Goal: Information Seeking & Learning: Learn about a topic

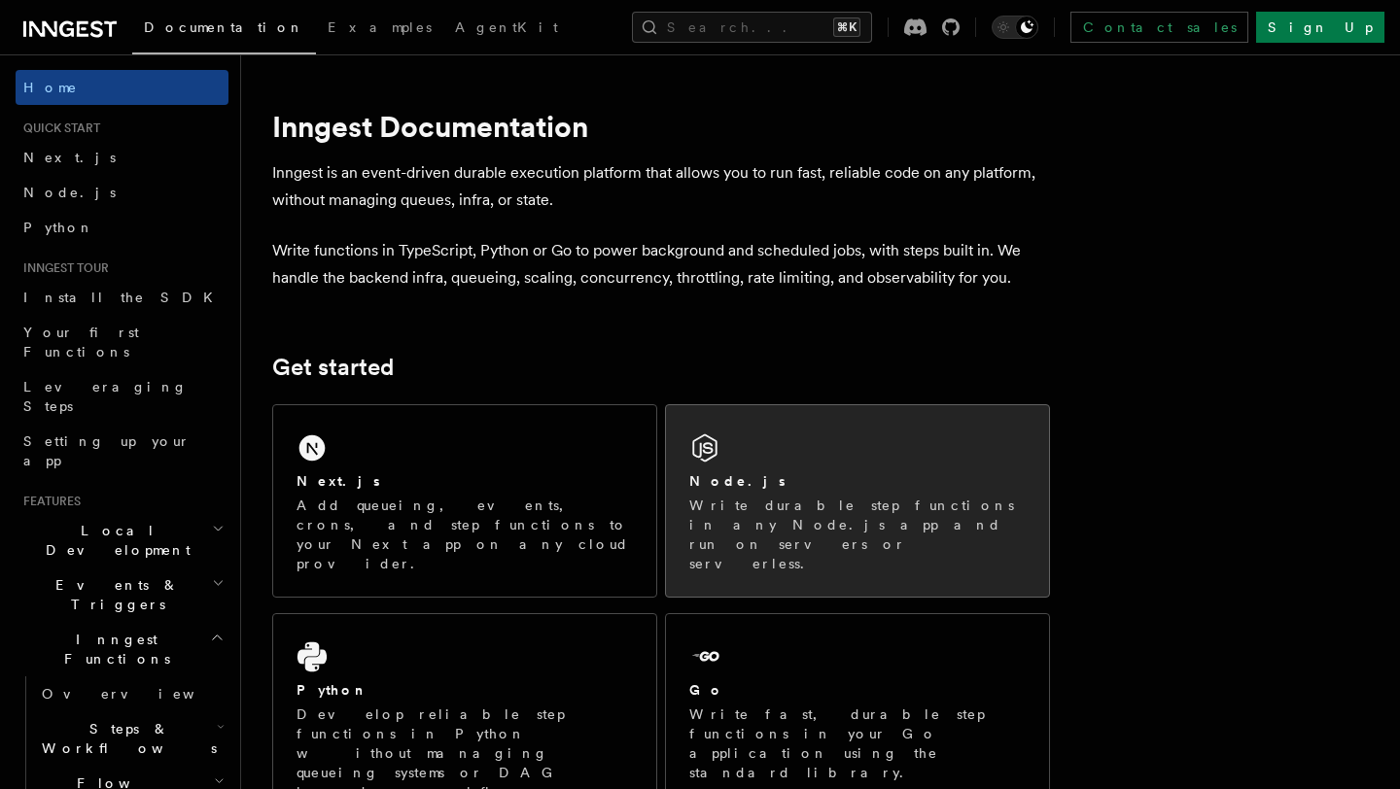
click at [818, 473] on div "Node.js" at bounding box center [857, 482] width 336 height 20
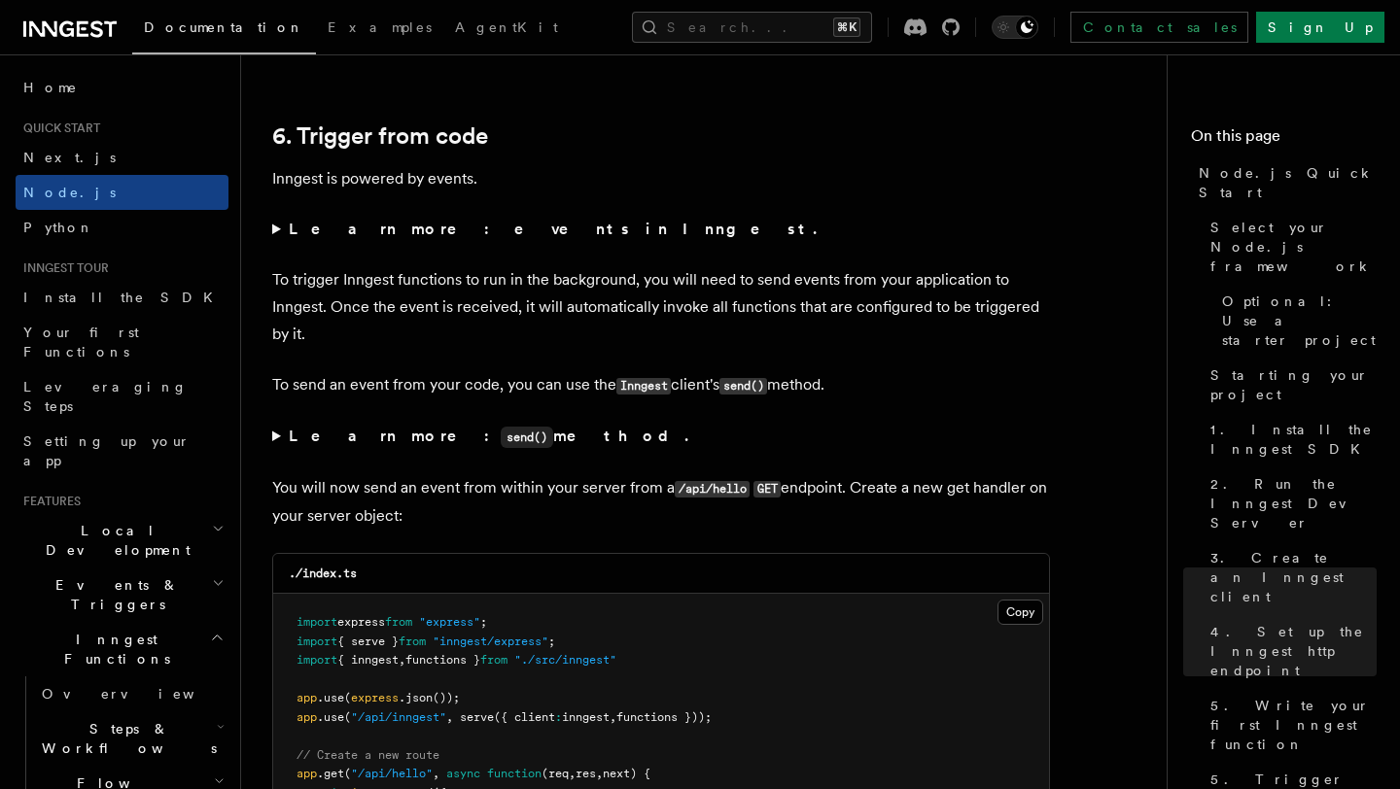
scroll to position [9921, 0]
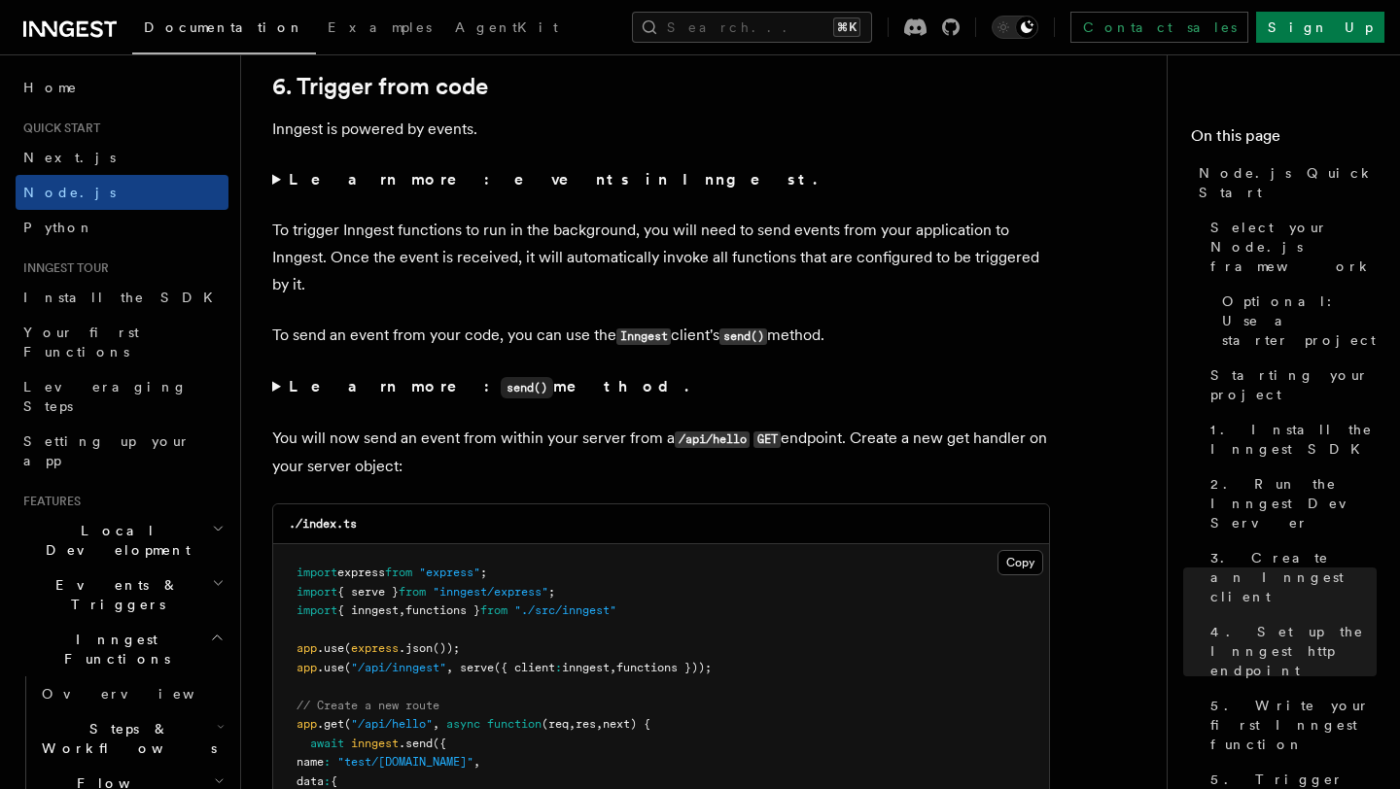
click at [279, 193] on summary "Learn more: events in Inngest." at bounding box center [661, 179] width 778 height 27
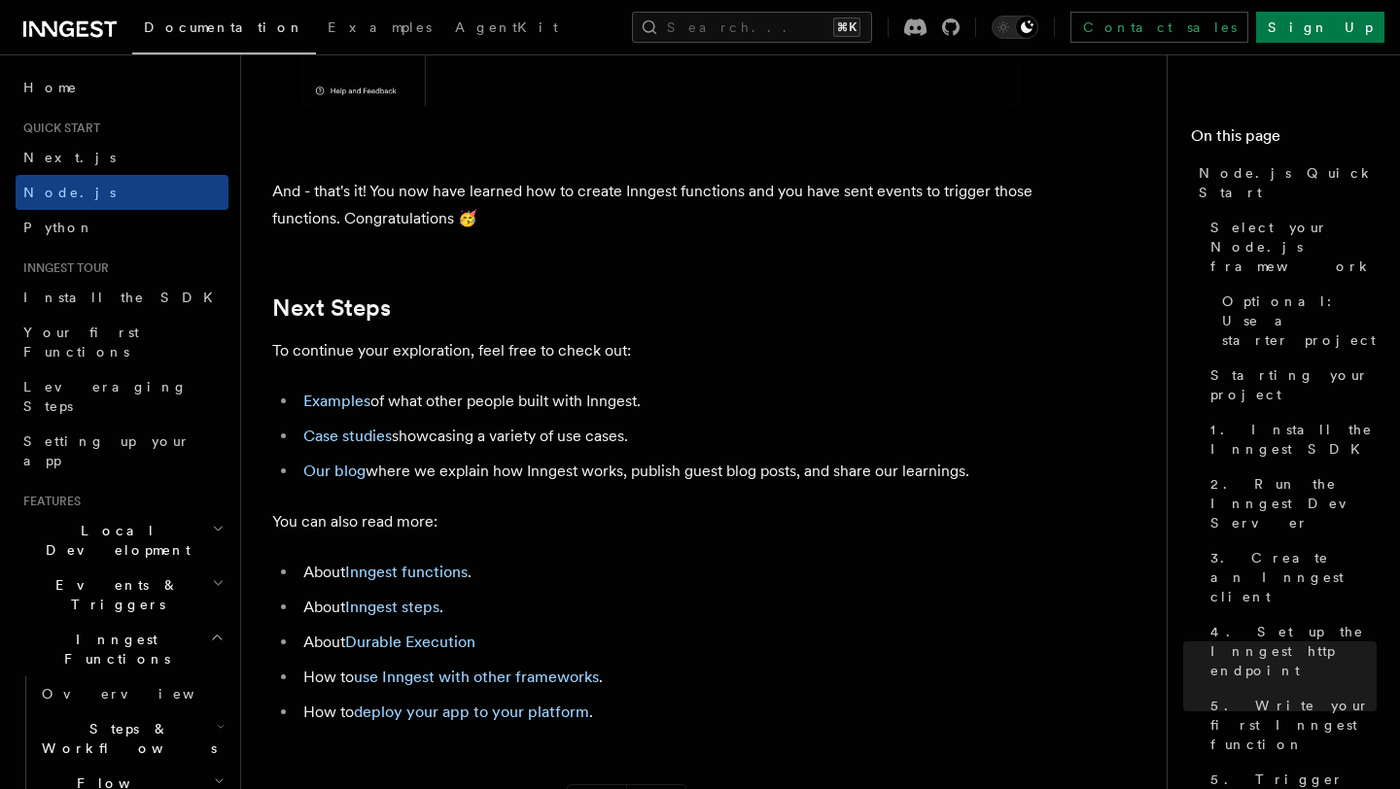
scroll to position [12168, 0]
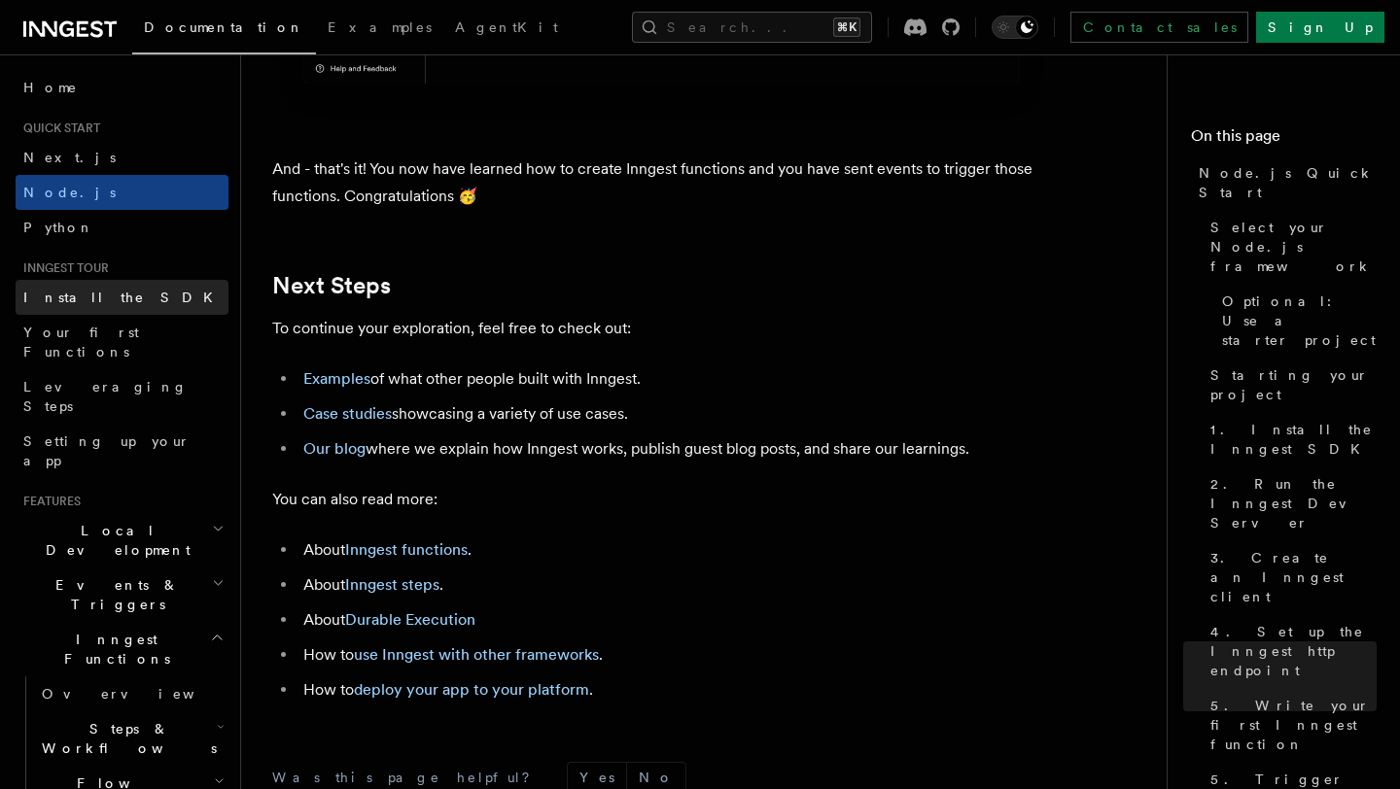
click at [120, 298] on link "Install the SDK" at bounding box center [122, 297] width 213 height 35
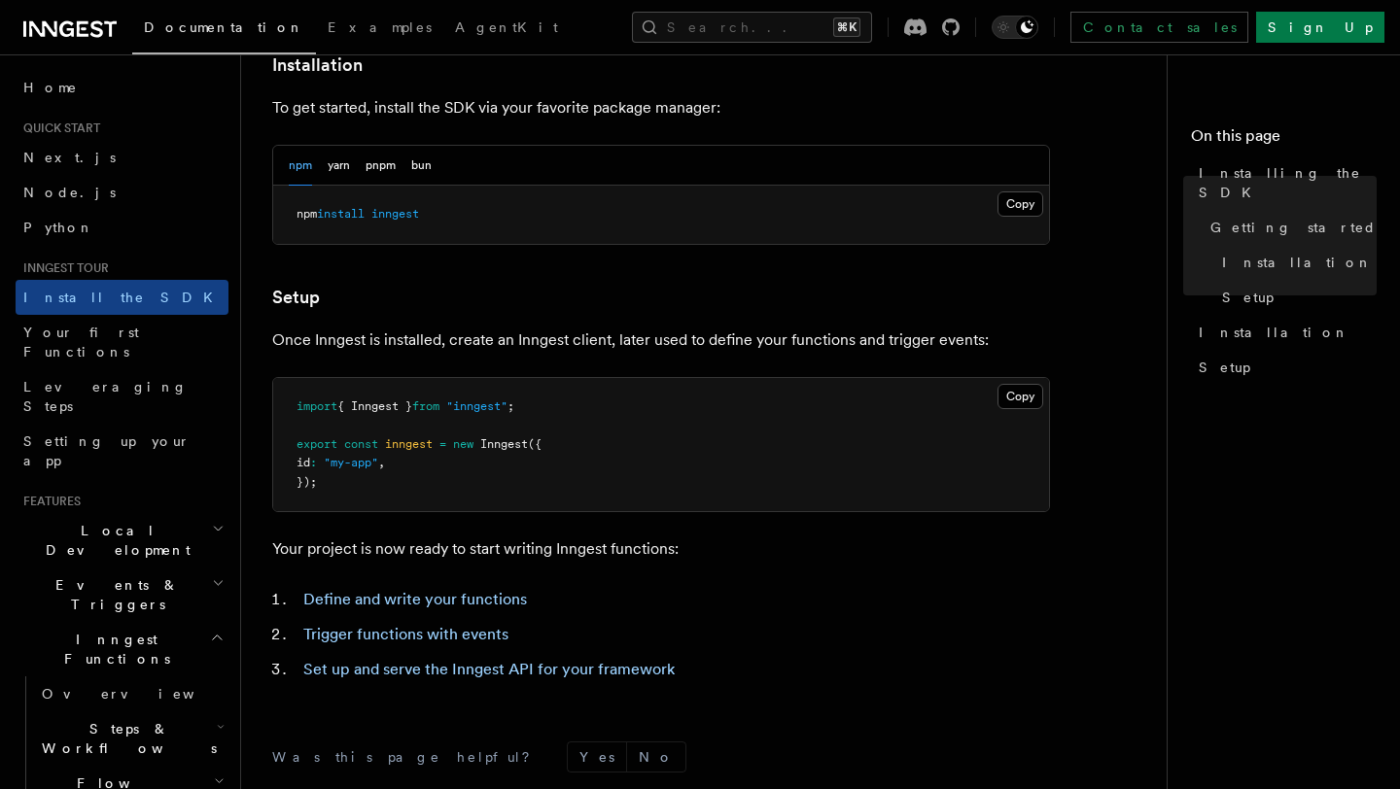
scroll to position [827, 0]
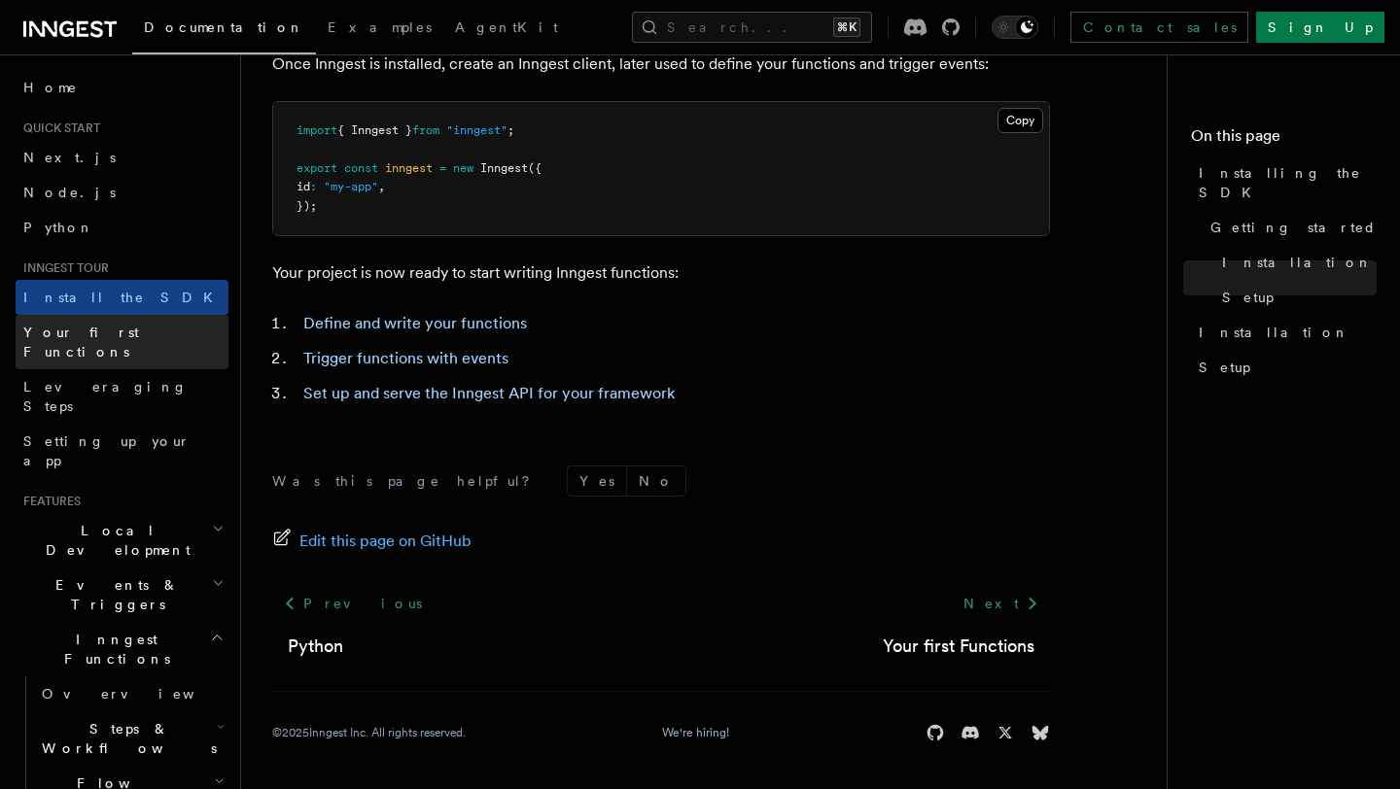
click at [121, 337] on span "Your first Functions" at bounding box center [81, 342] width 116 height 35
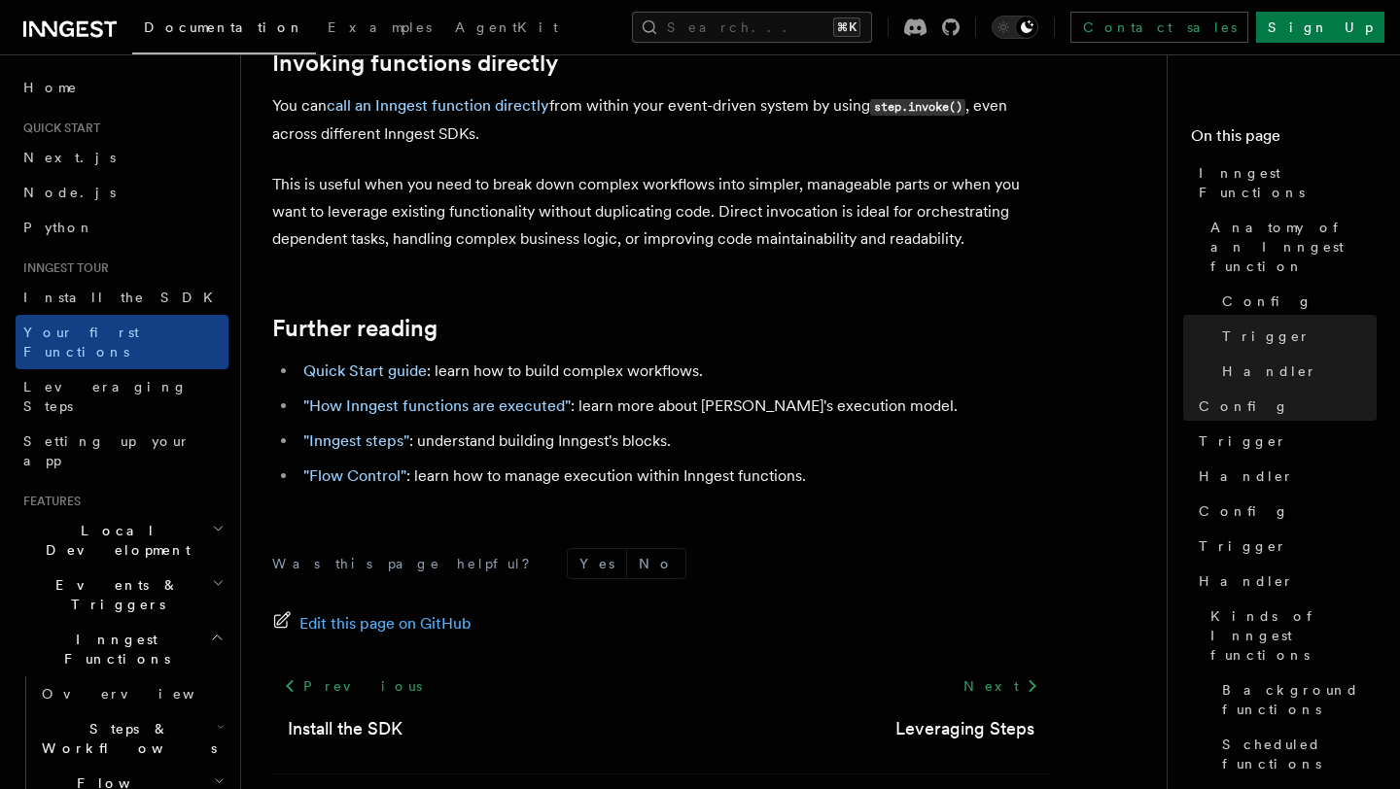
scroll to position [3981, 0]
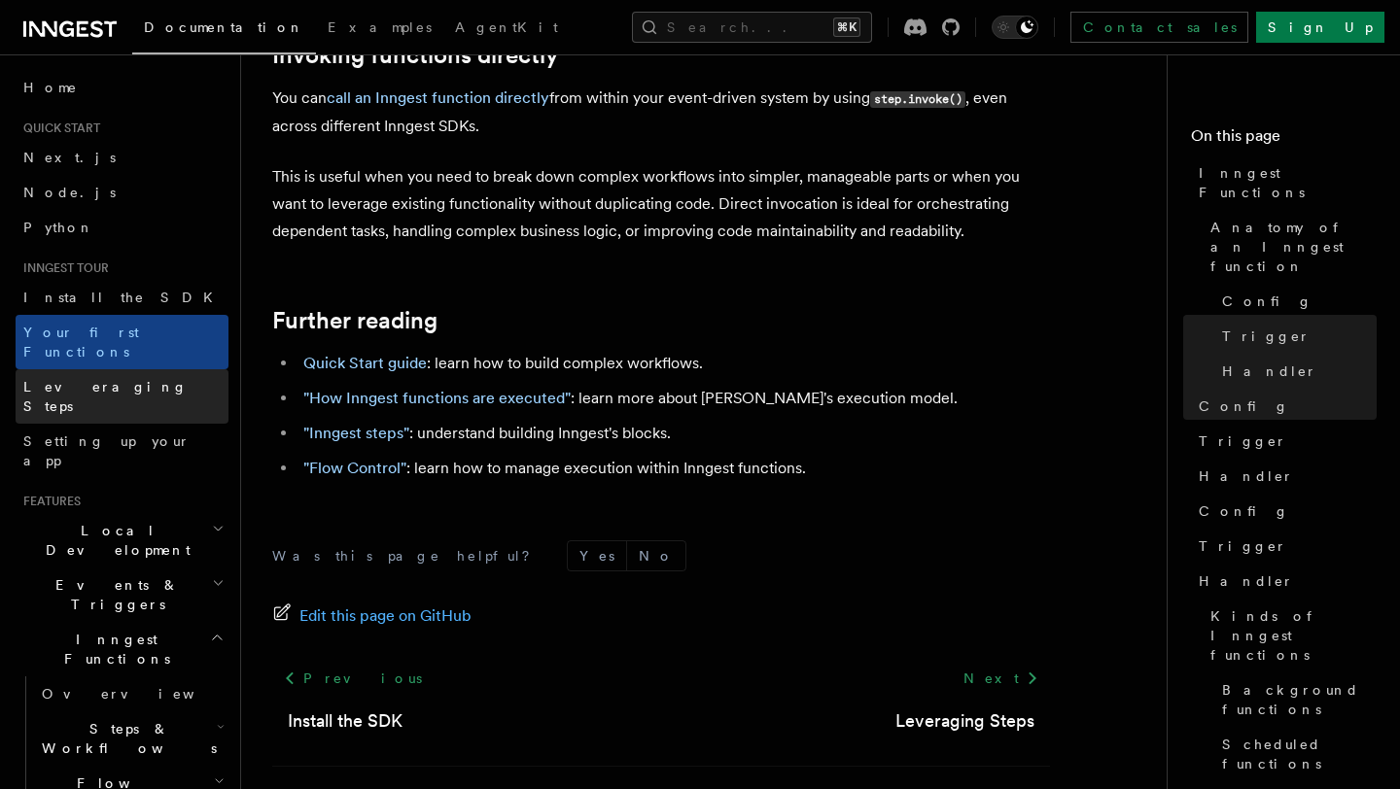
click at [109, 379] on span "Leveraging Steps" at bounding box center [105, 396] width 164 height 35
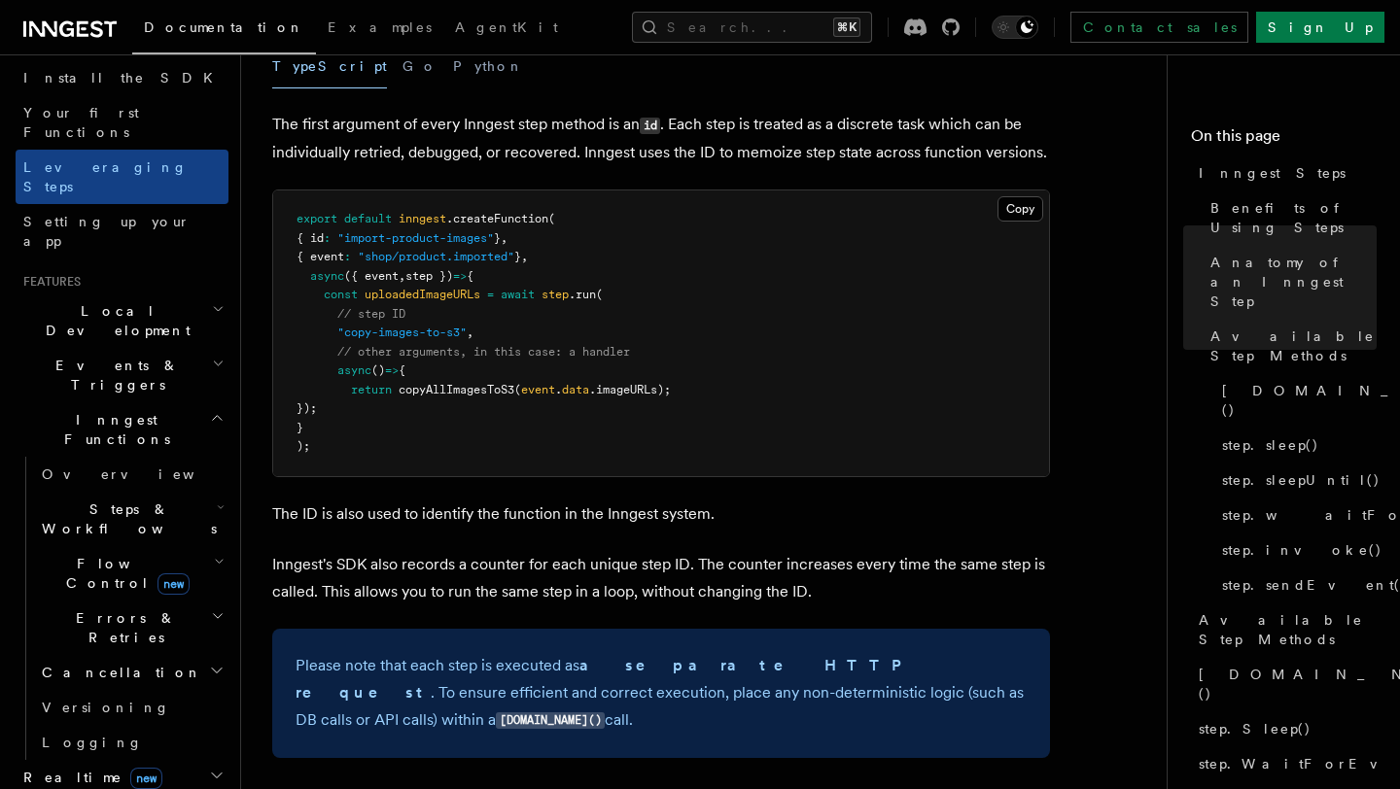
scroll to position [913, 0]
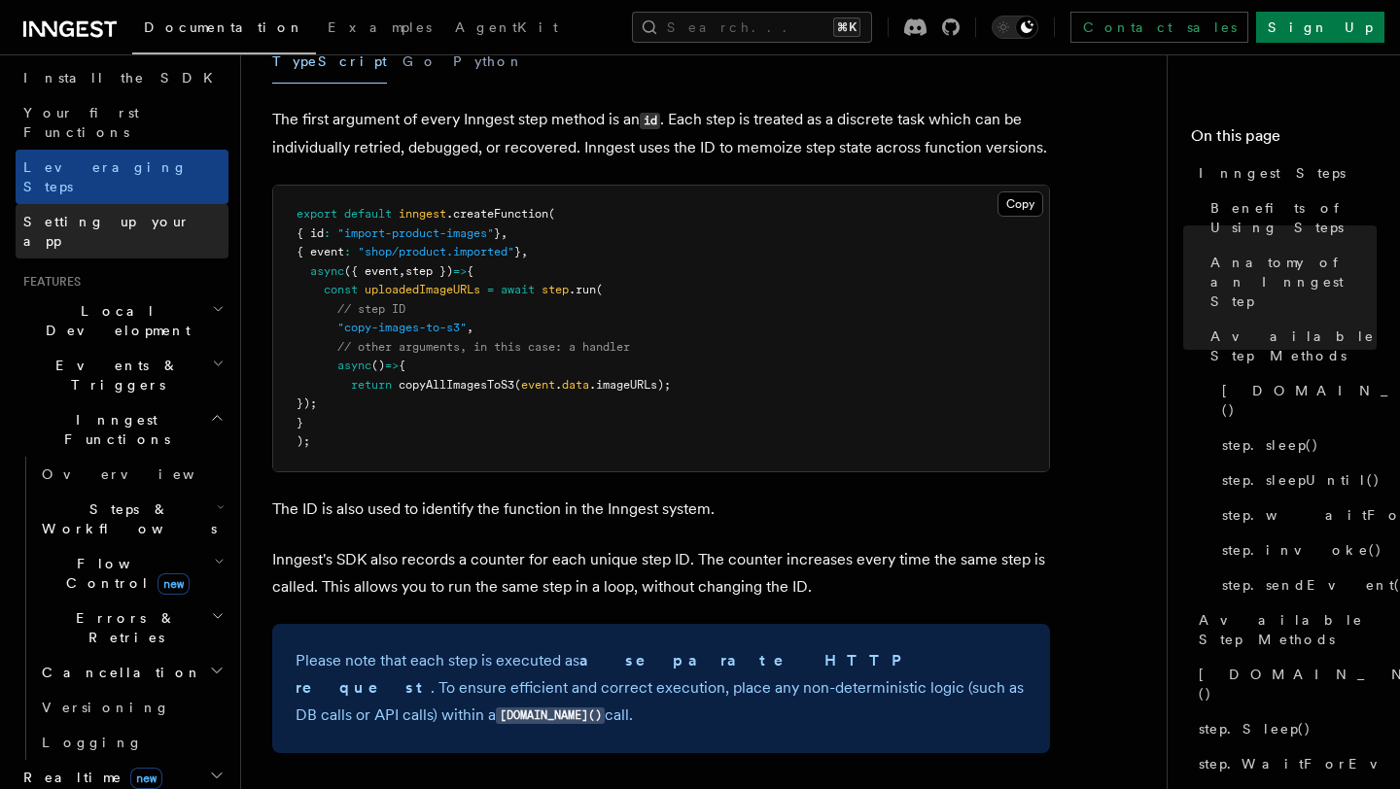
click at [141, 214] on span "Setting up your app" at bounding box center [106, 231] width 167 height 35
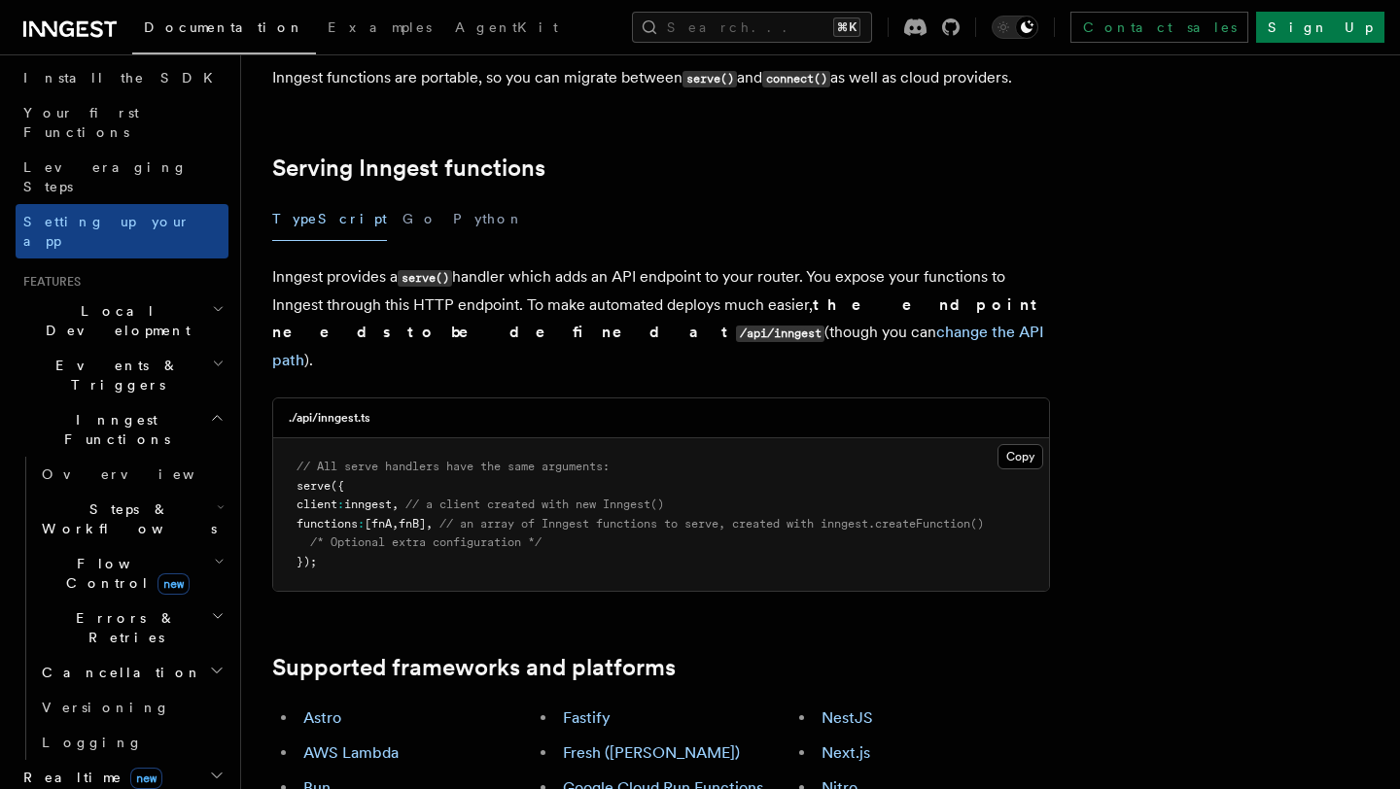
scroll to position [637, 0]
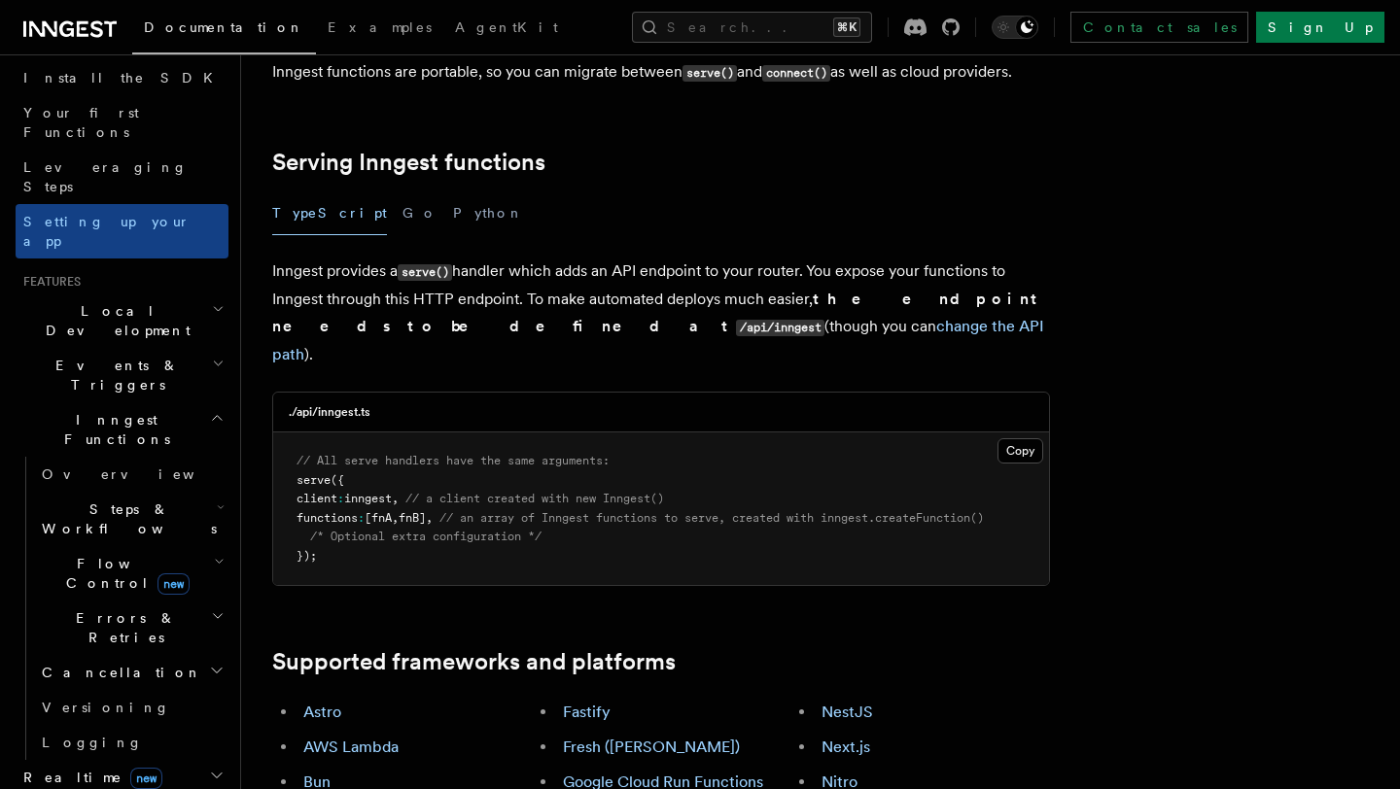
click at [115, 301] on span "Local Development" at bounding box center [114, 320] width 196 height 39
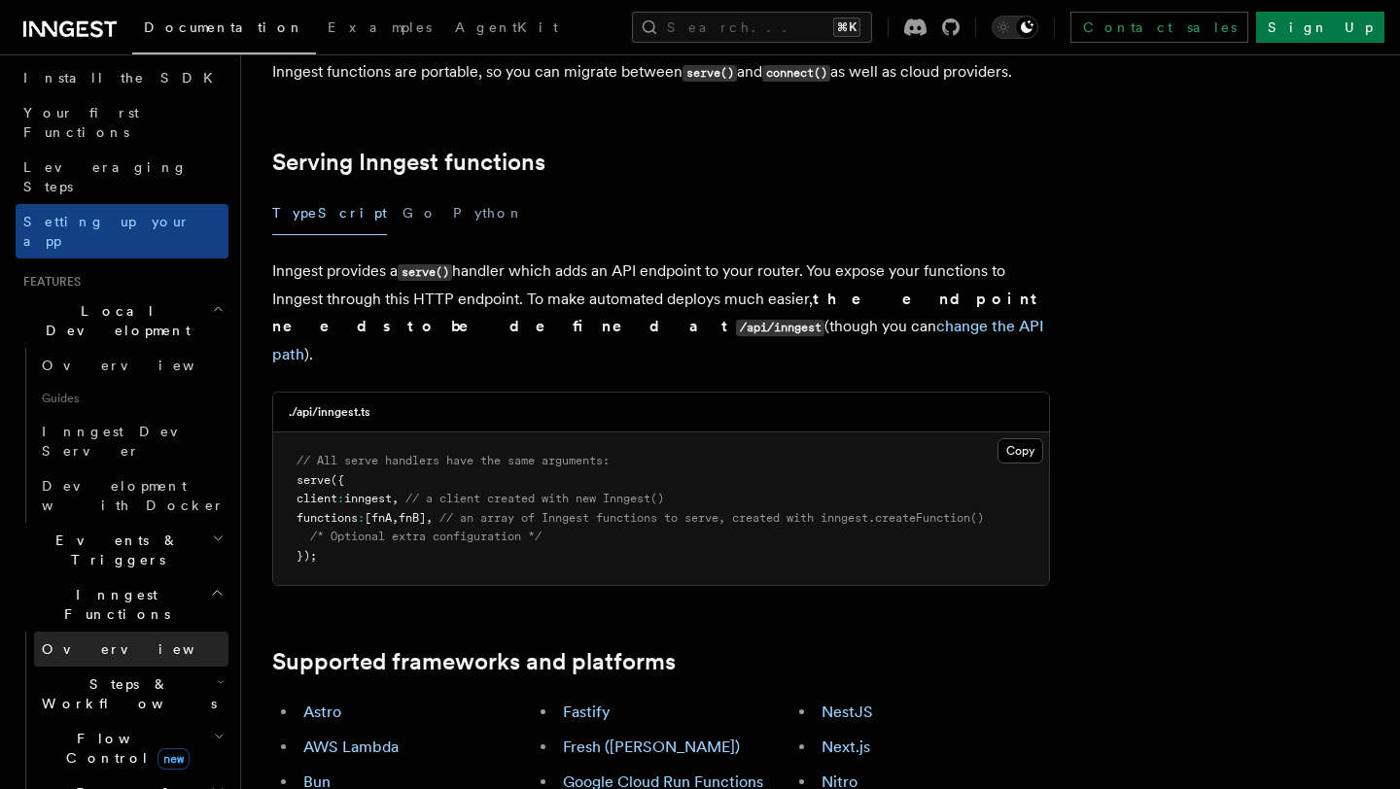
click at [178, 632] on link "Overview" at bounding box center [131, 649] width 194 height 35
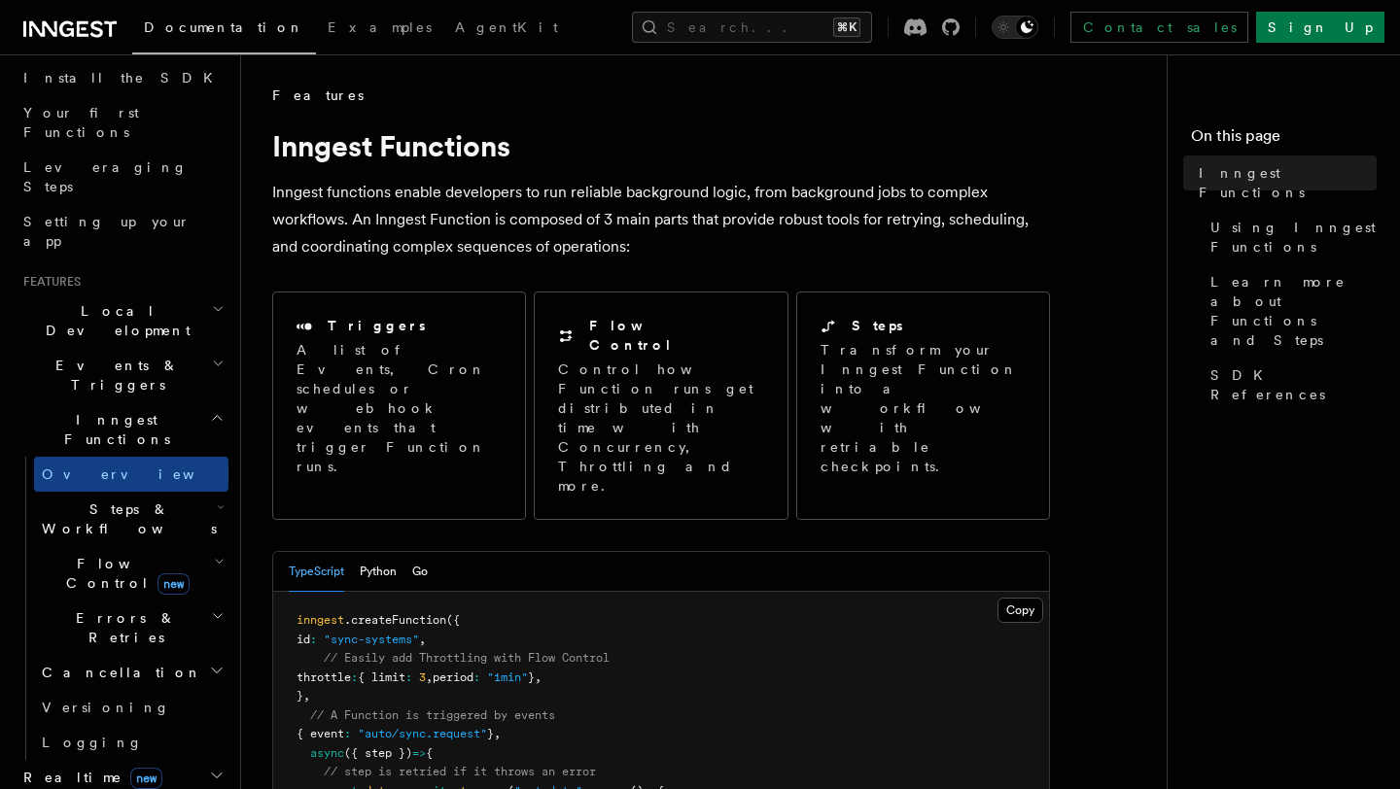
click at [180, 492] on h2 "Steps & Workflows" at bounding box center [131, 519] width 194 height 54
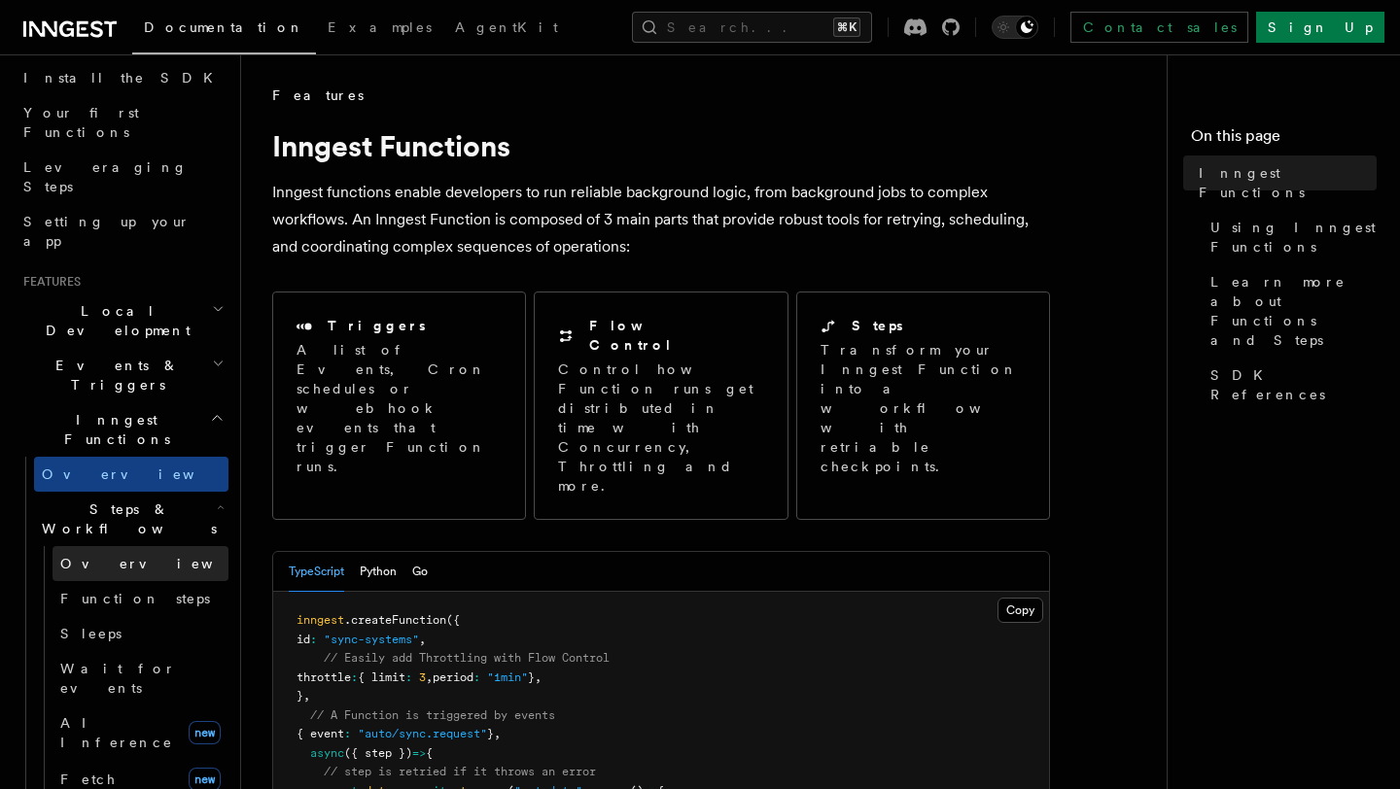
click at [156, 546] on link "Overview" at bounding box center [140, 563] width 176 height 35
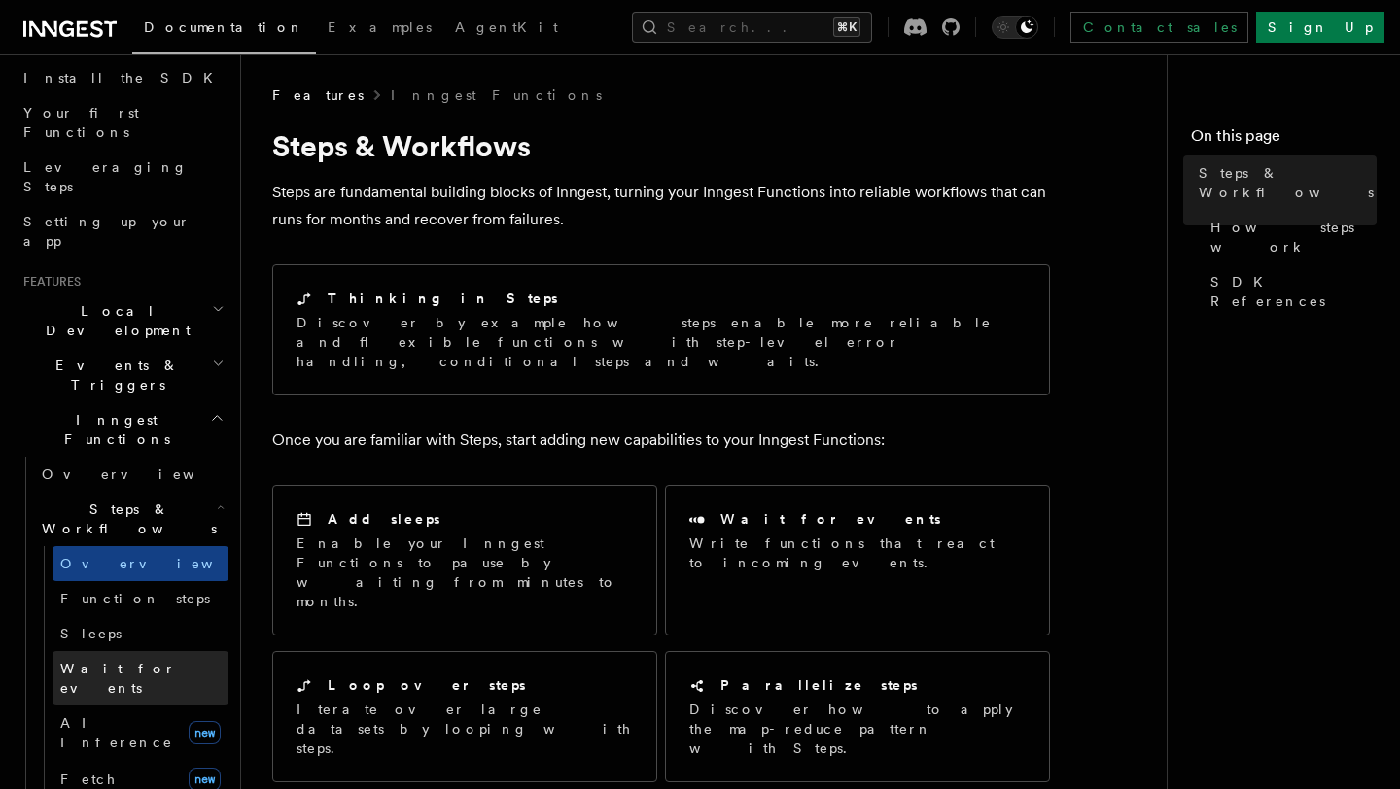
click at [156, 651] on link "Wait for events" at bounding box center [140, 678] width 176 height 54
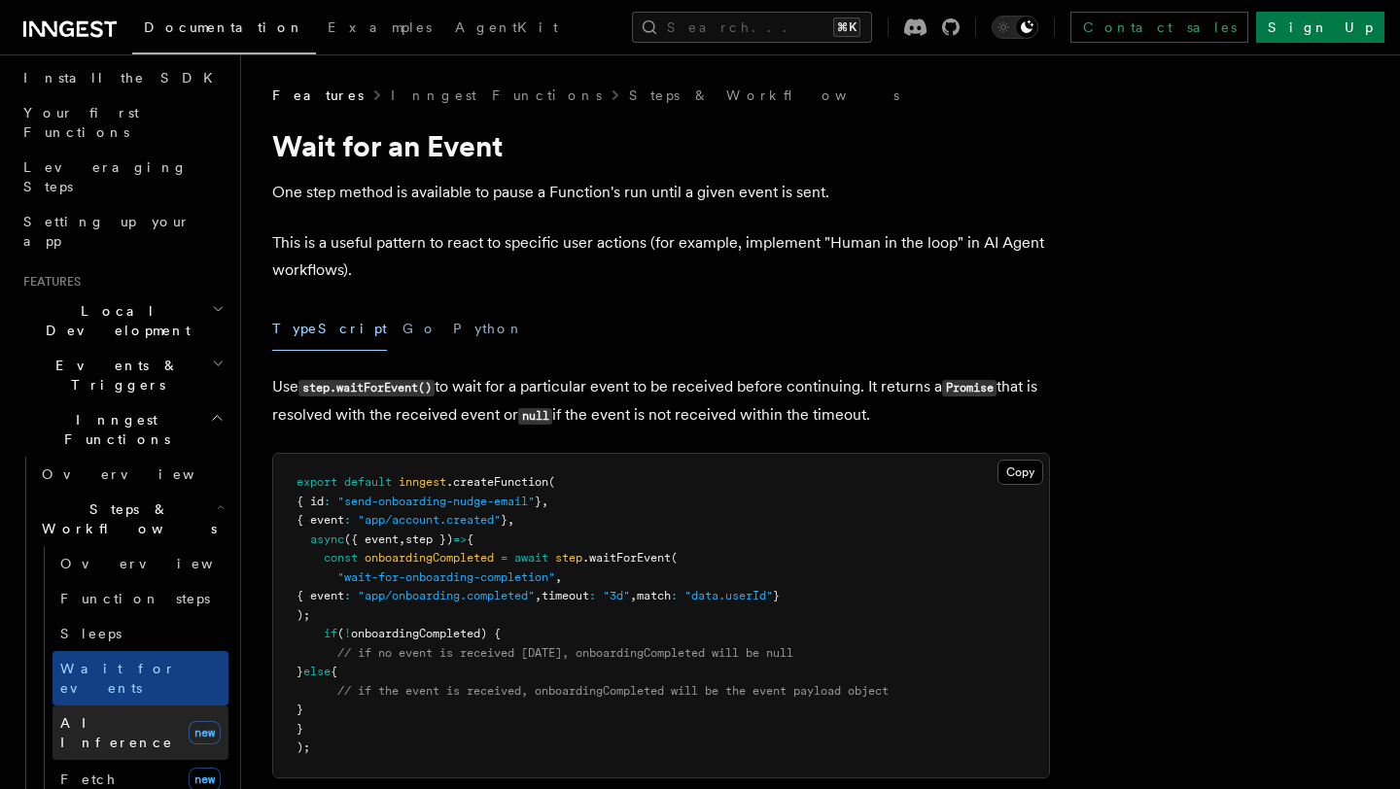
click at [96, 716] on span "AI Inference" at bounding box center [116, 733] width 113 height 35
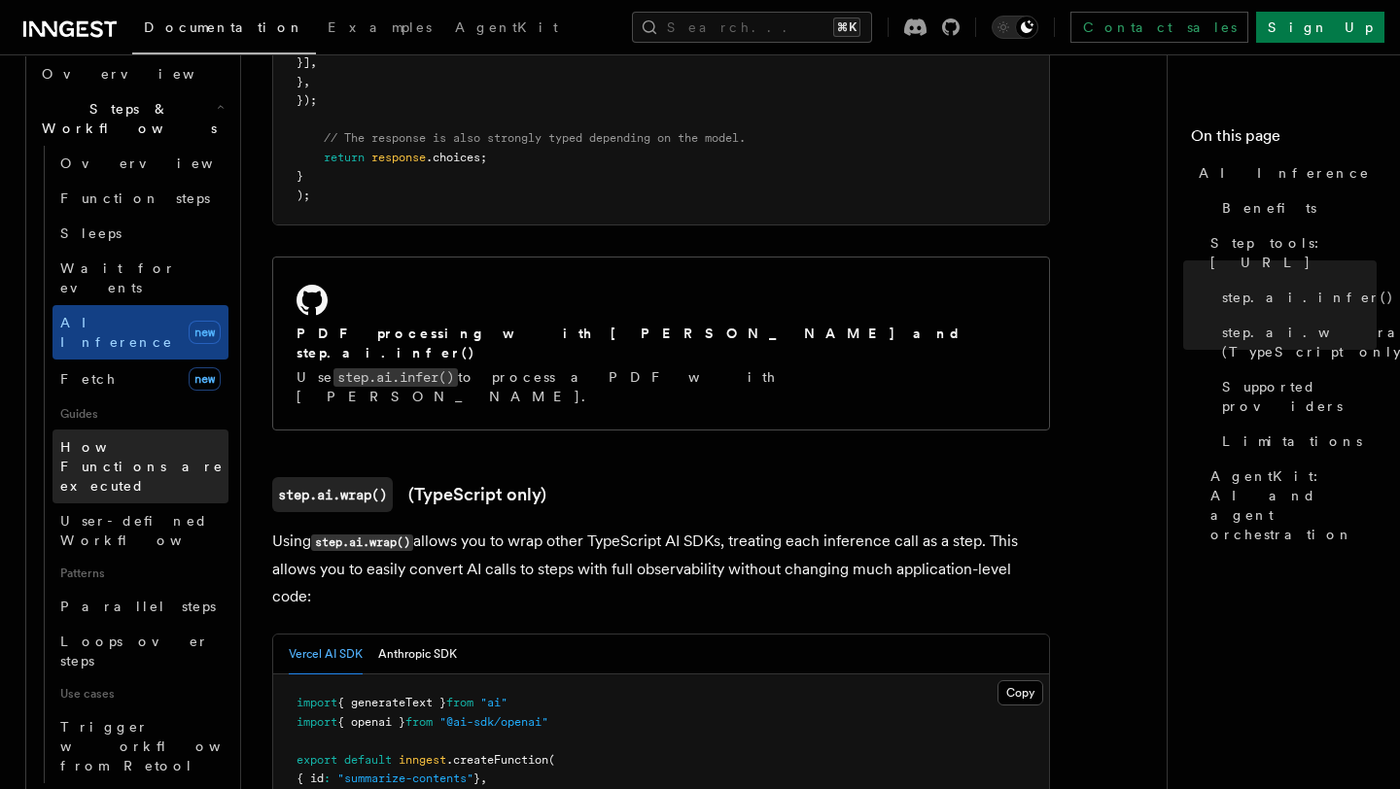
scroll to position [625, 0]
click at [88, 433] on span "How Functions are executed" at bounding box center [144, 462] width 168 height 58
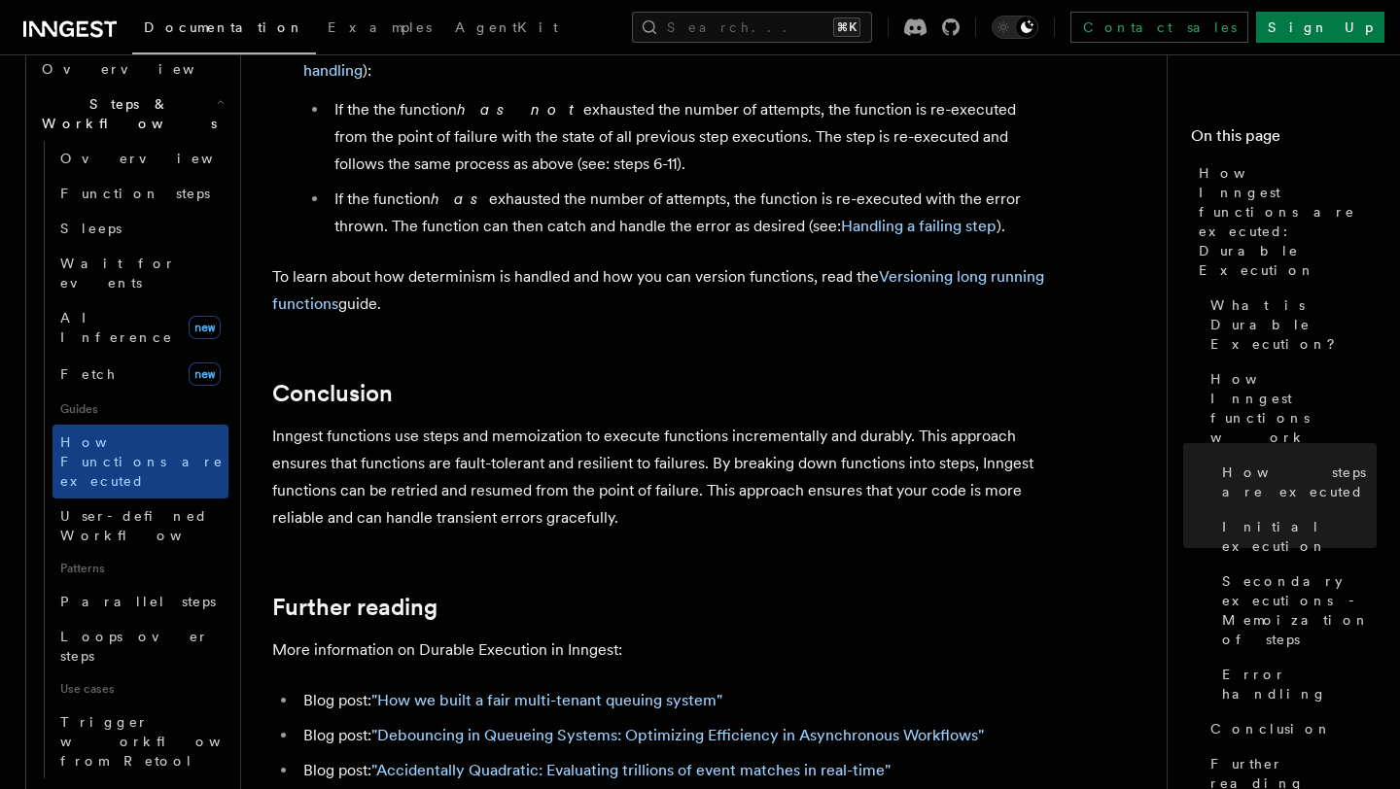
scroll to position [3492, 0]
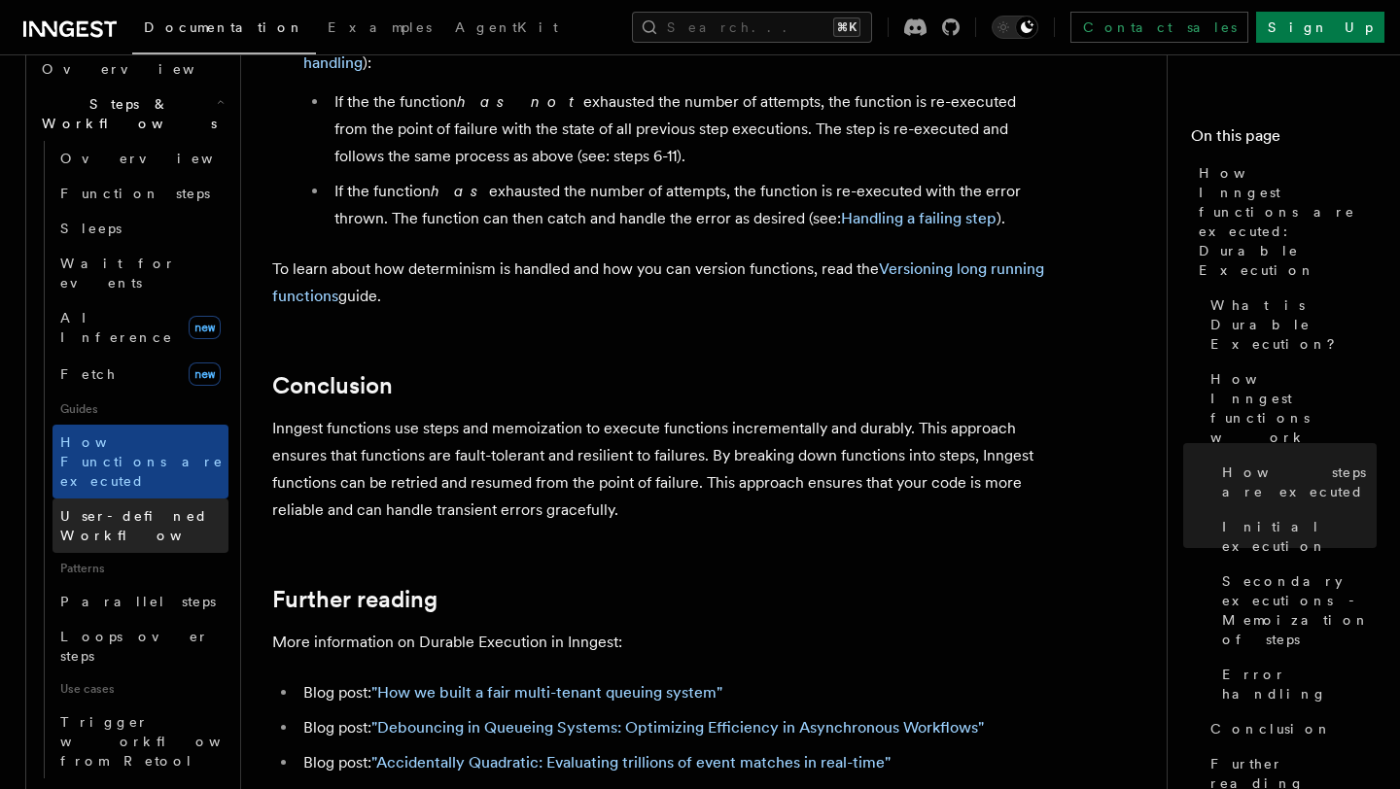
click at [157, 508] on span "User-defined Workflows" at bounding box center [147, 525] width 175 height 35
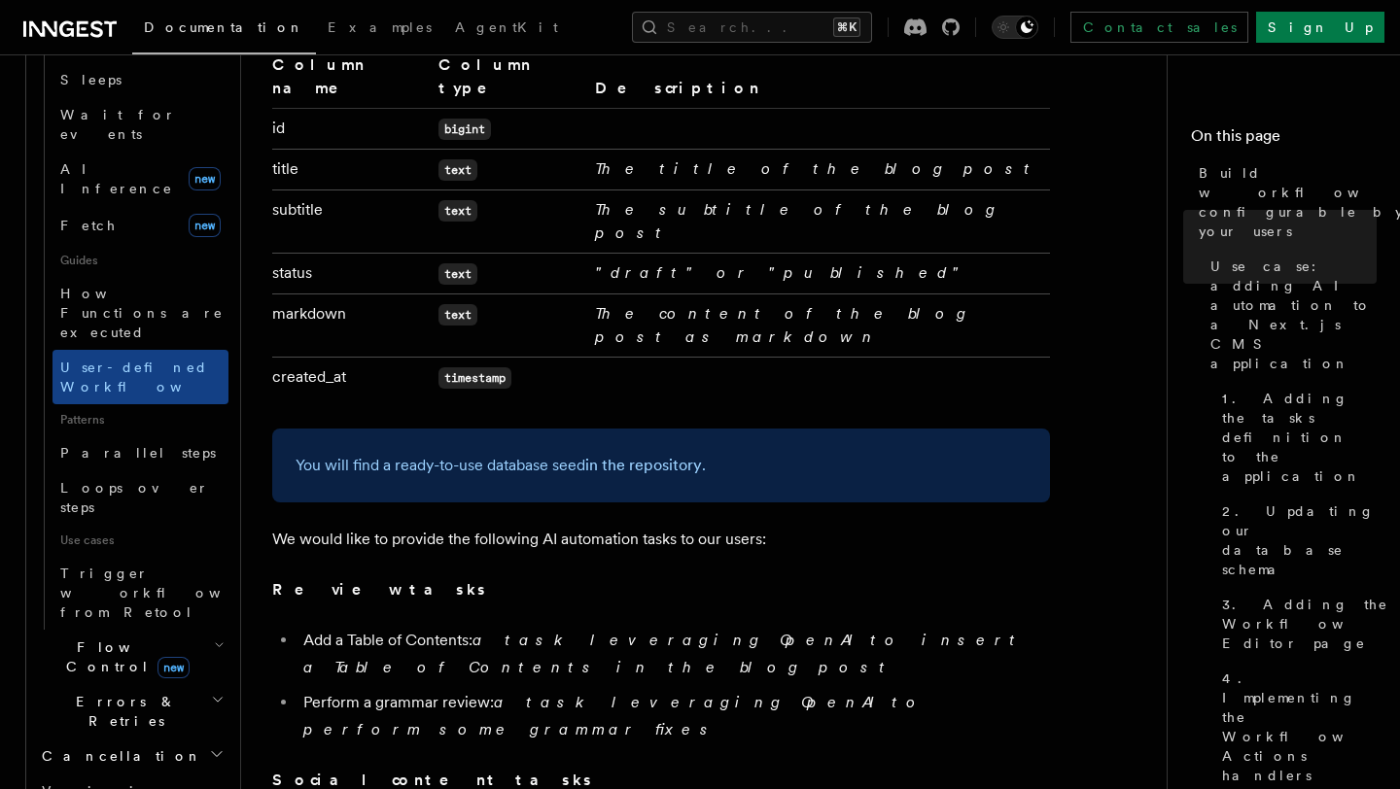
scroll to position [788, 0]
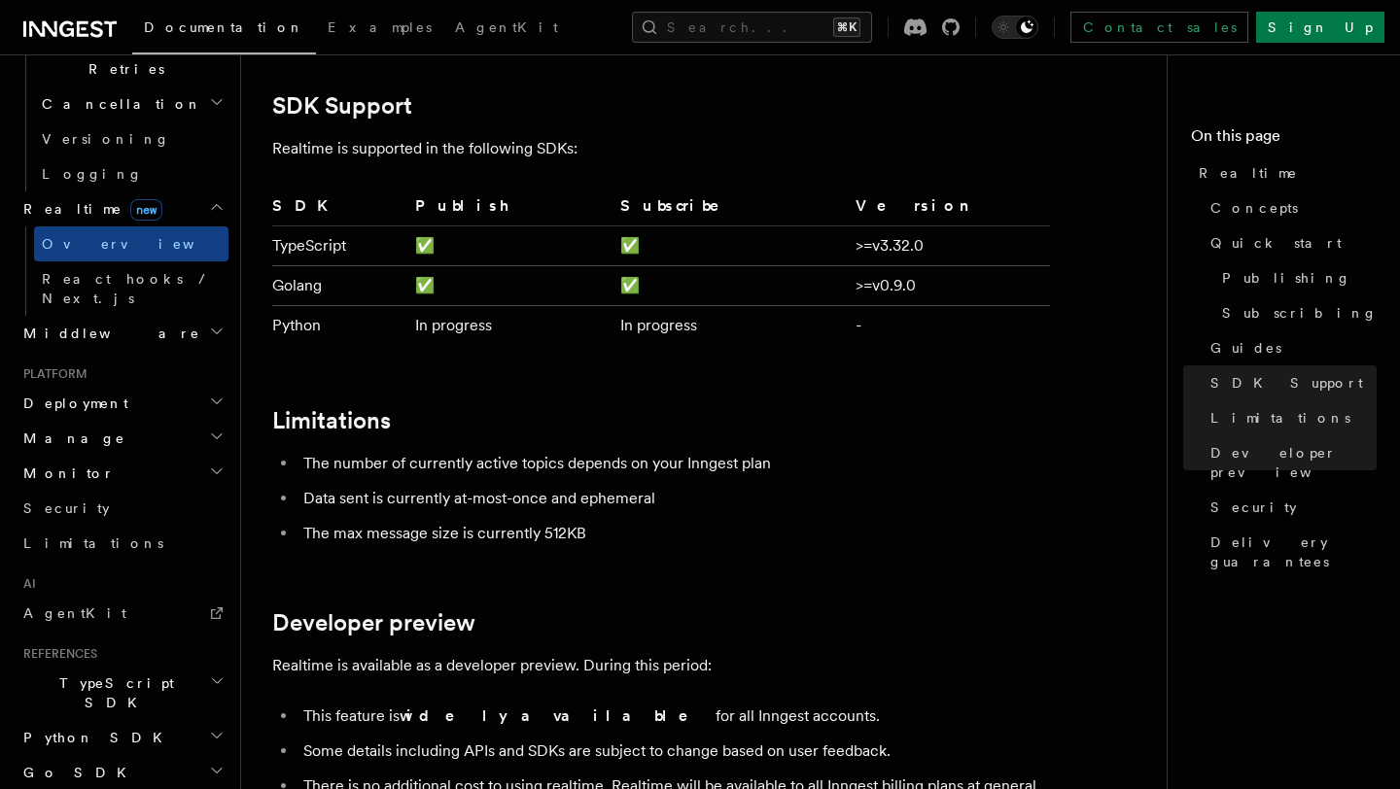
scroll to position [4736, 0]
click at [101, 456] on h2 "Monitor" at bounding box center [122, 473] width 213 height 35
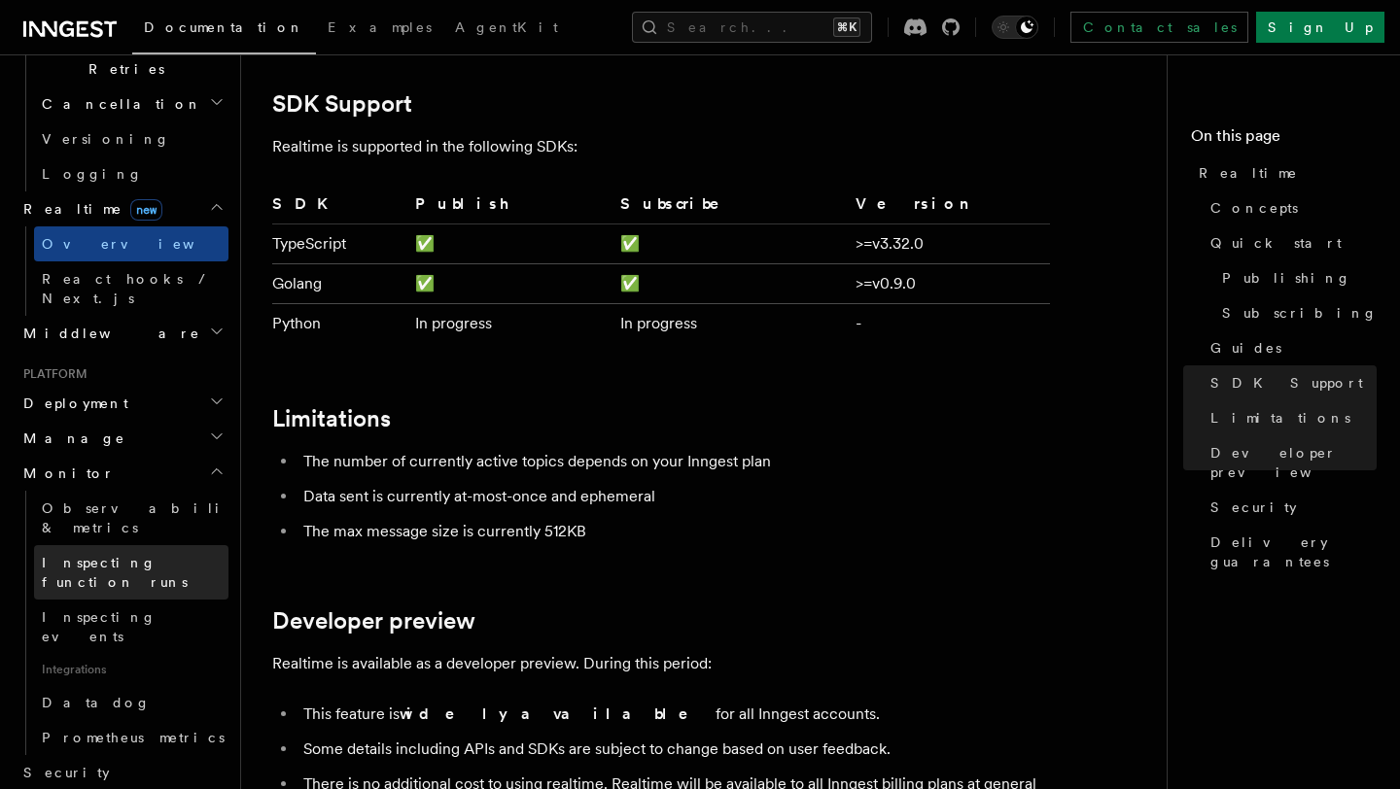
click at [64, 553] on span "Inspecting function runs" at bounding box center [135, 572] width 187 height 39
